Goal: Find specific page/section

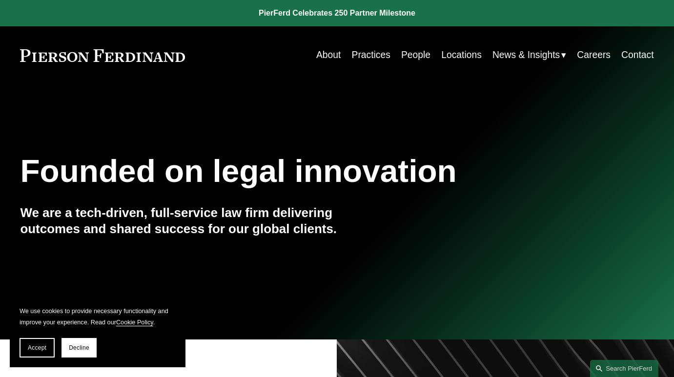
click at [585, 58] on link "Careers" at bounding box center [594, 55] width 34 height 19
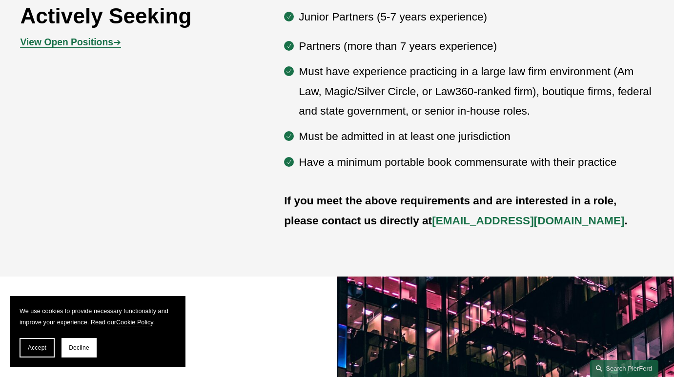
scroll to position [559, 0]
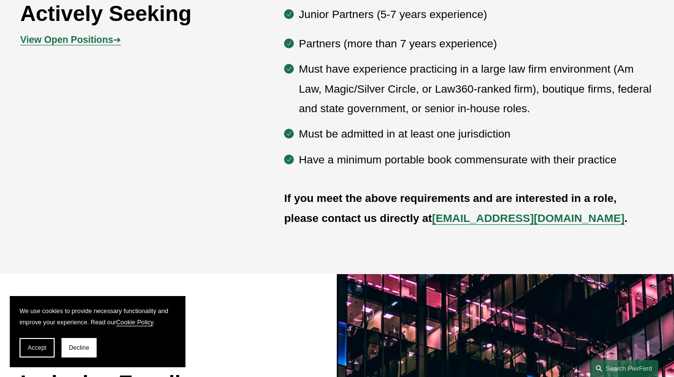
click at [67, 37] on strong "View Open Positions" at bounding box center [66, 40] width 93 height 10
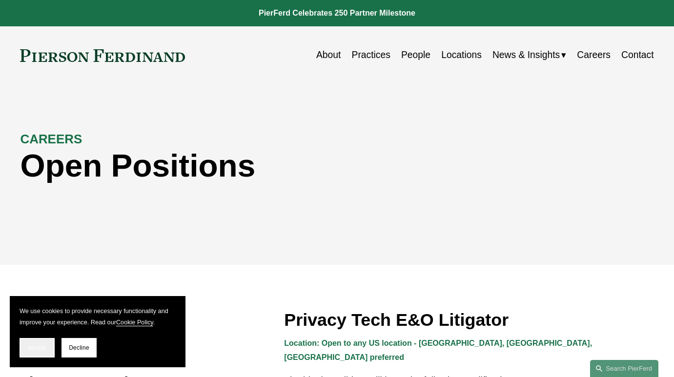
click at [41, 347] on span "Accept" at bounding box center [37, 347] width 19 height 7
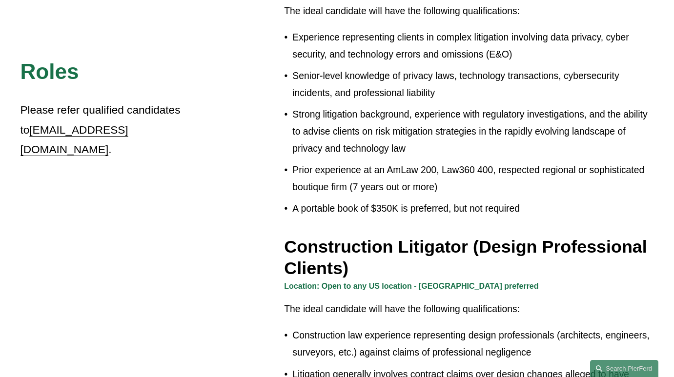
scroll to position [435, 0]
